Goal: Transaction & Acquisition: Purchase product/service

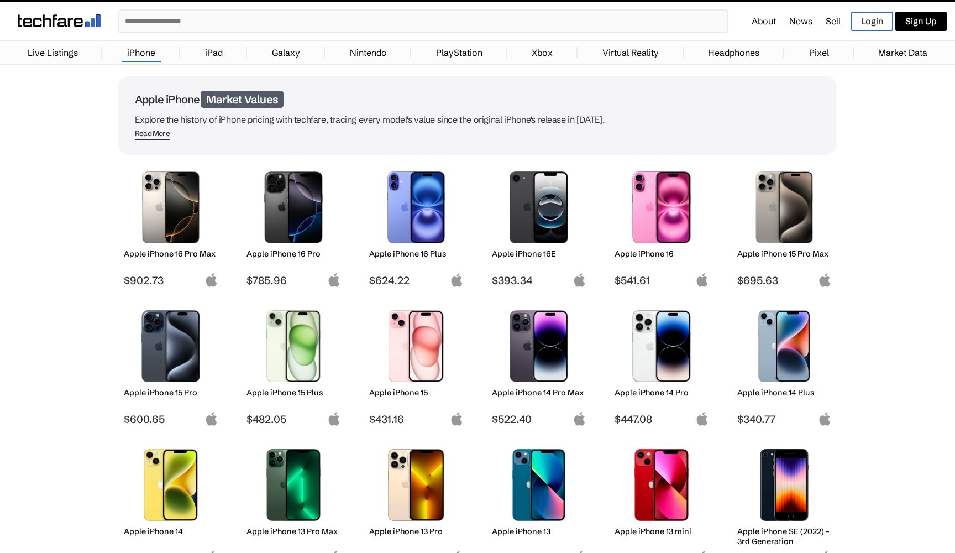
scroll to position [32, 0]
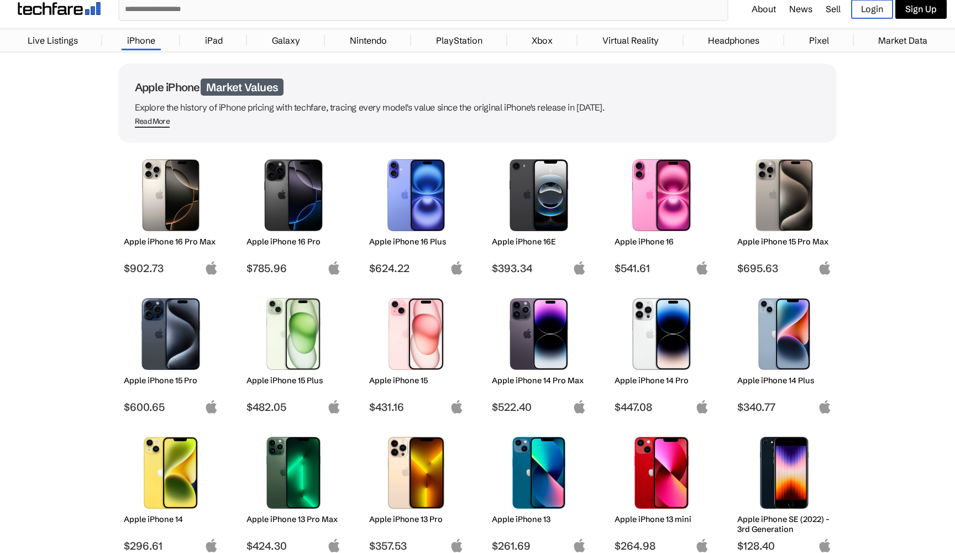
click at [782, 191] on img at bounding box center [785, 195] width 78 height 72
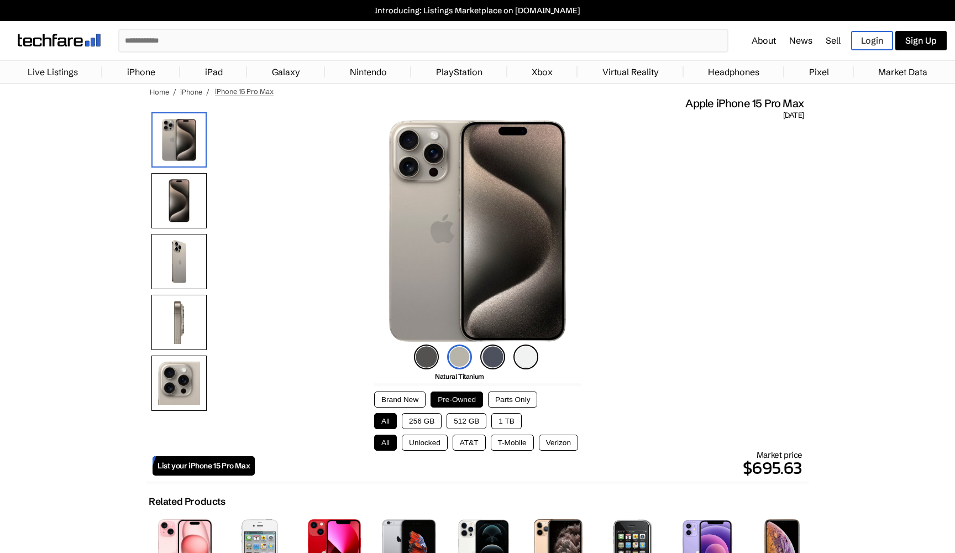
click at [499, 360] on img at bounding box center [492, 356] width 25 height 25
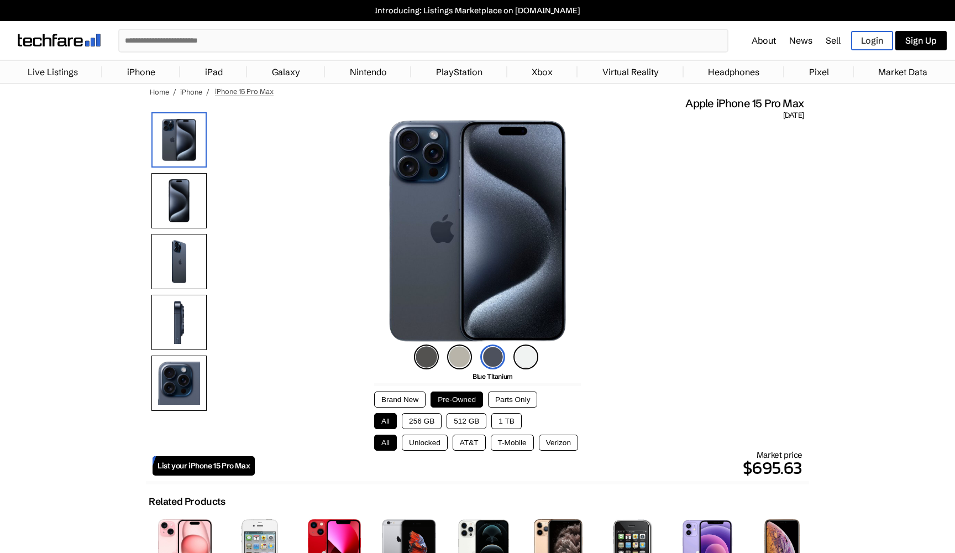
click at [462, 356] on img at bounding box center [459, 356] width 25 height 25
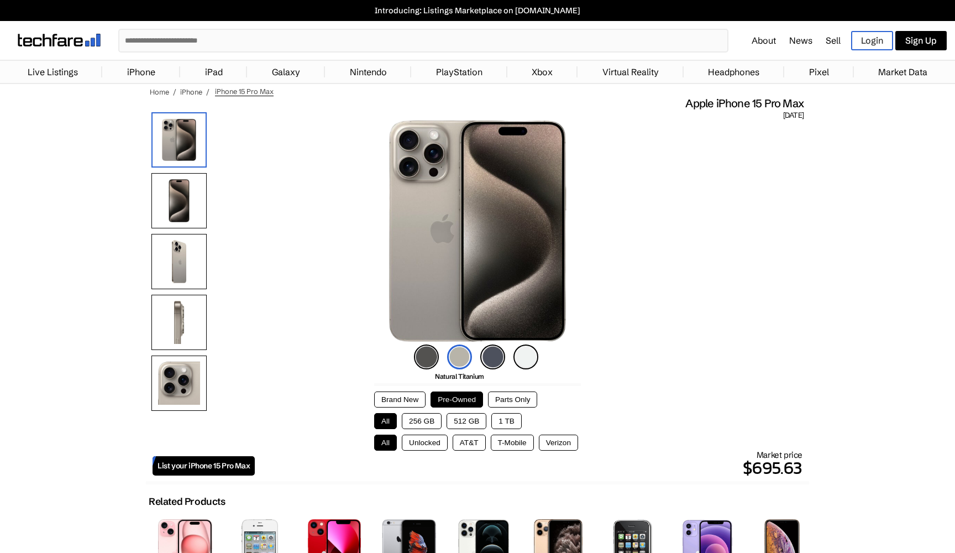
click at [428, 356] on img at bounding box center [426, 356] width 25 height 25
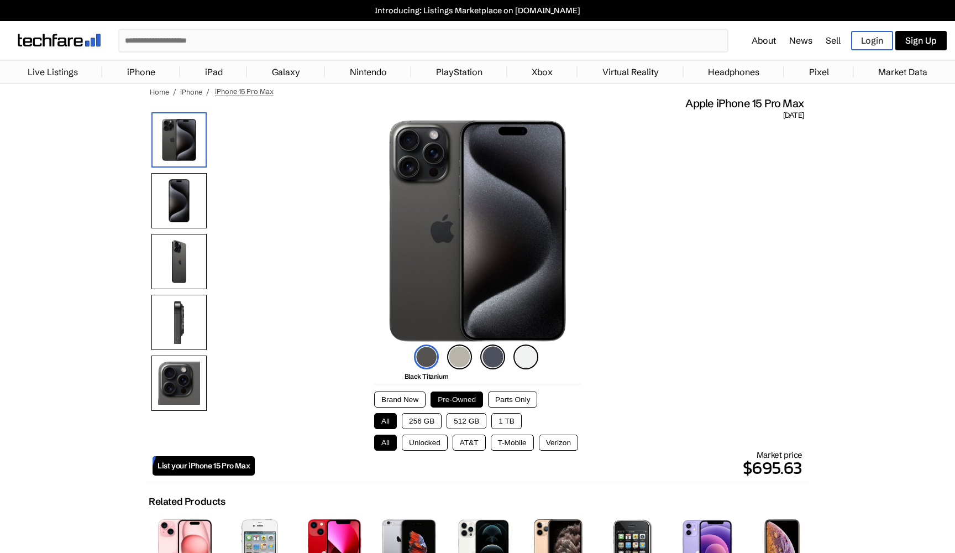
click at [418, 422] on button "256 GB" at bounding box center [422, 421] width 40 height 16
click at [415, 444] on button "Unlocked" at bounding box center [425, 443] width 46 height 16
click at [467, 437] on button "AT&T" at bounding box center [469, 443] width 33 height 16
click at [511, 438] on button "T-Mobile" at bounding box center [512, 443] width 43 height 16
click at [556, 439] on button "Verizon" at bounding box center [558, 443] width 39 height 16
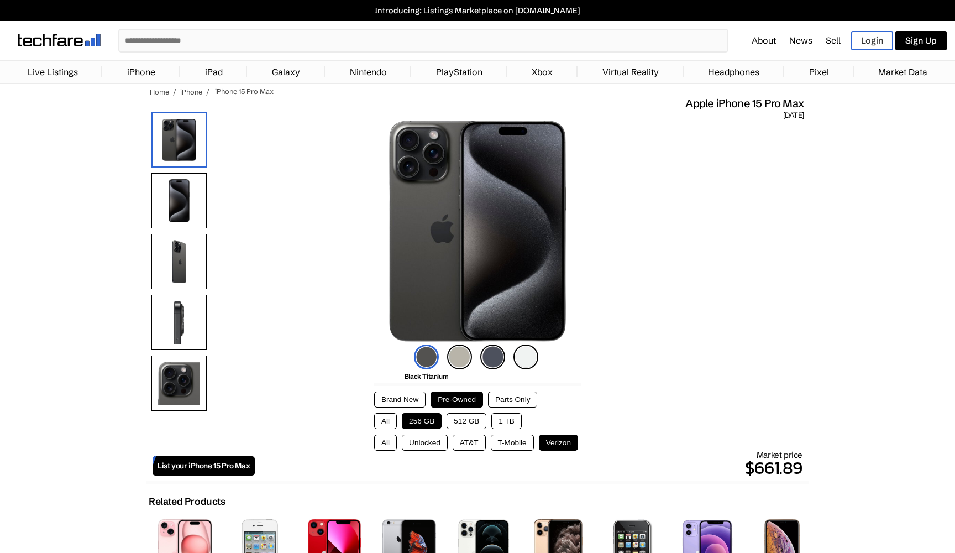
click at [515, 442] on button "T-Mobile" at bounding box center [512, 443] width 43 height 16
click at [480, 442] on button "AT&T" at bounding box center [469, 443] width 33 height 16
click at [437, 442] on button "Unlocked" at bounding box center [425, 443] width 46 height 16
click at [385, 441] on button "All" at bounding box center [385, 443] width 23 height 16
click at [415, 441] on button "Unlocked" at bounding box center [425, 443] width 46 height 16
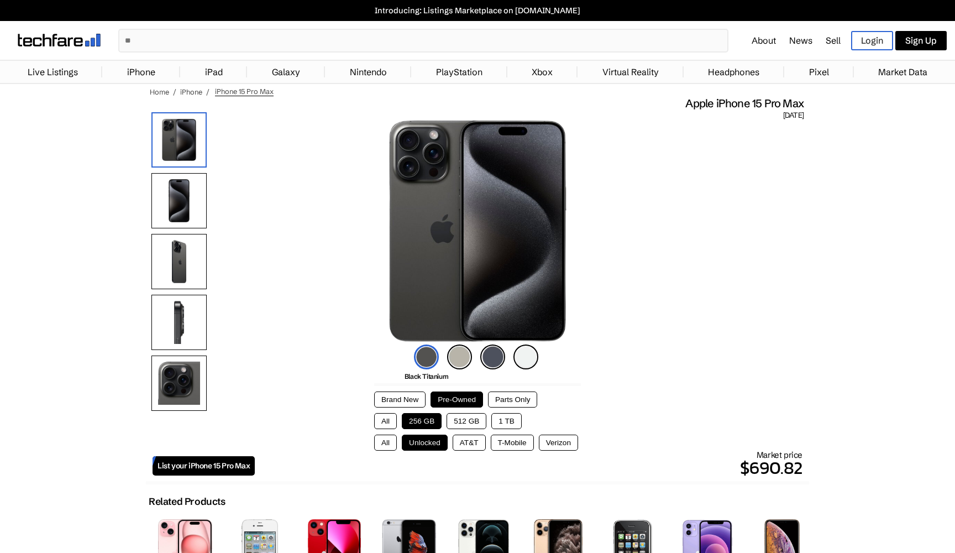
click at [536, 399] on button "Parts Only" at bounding box center [512, 399] width 49 height 16
click at [447, 398] on button "Pre-Owned" at bounding box center [457, 399] width 53 height 16
click at [413, 397] on button "Brand New" at bounding box center [399, 399] width 51 height 16
click at [435, 396] on button "Pre-Owned" at bounding box center [457, 399] width 53 height 16
